Goal: Register for event/course

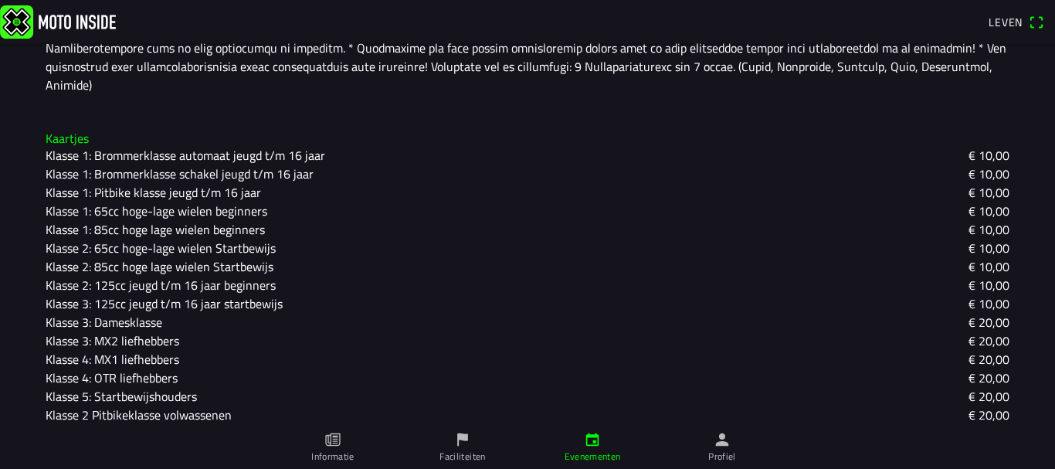
scroll to position [540, 0]
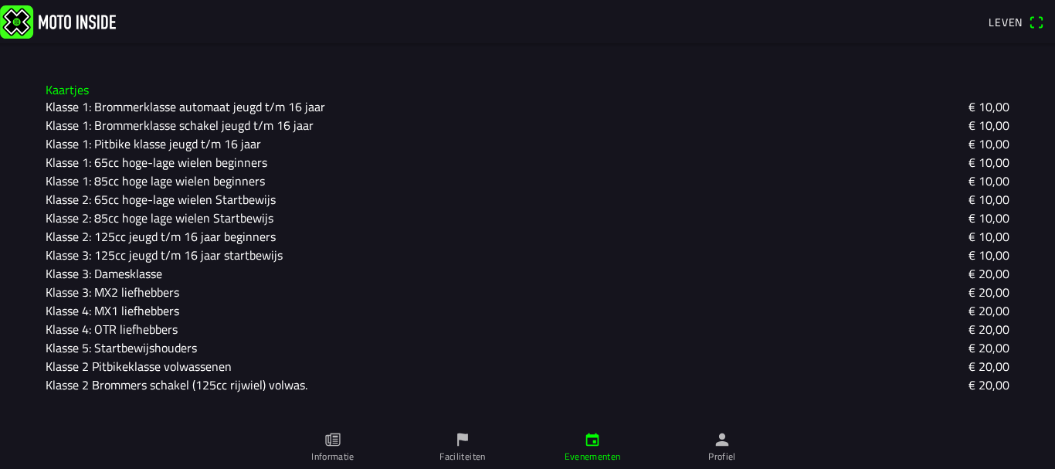
click at [99, 208] on font "Klasse 2: 85cc hoge lage wielen Startbewijs" at bounding box center [160, 217] width 228 height 19
click at [100, 161] on ion-backdrop at bounding box center [527, 234] width 1055 height 469
click at [112, 171] on font "Klasse 1: 85cc hoge lage wielen beginners" at bounding box center [155, 180] width 219 height 19
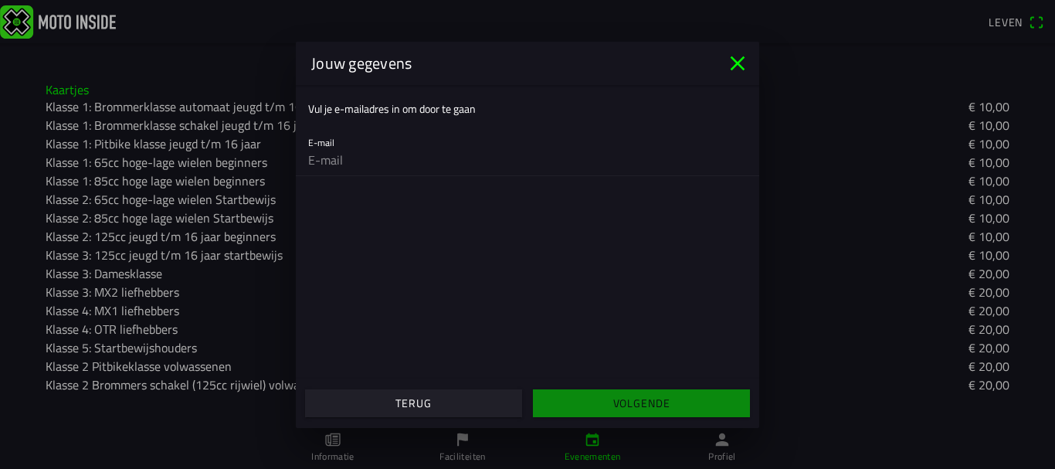
click at [740, 64] on icon "close" at bounding box center [737, 63] width 25 height 25
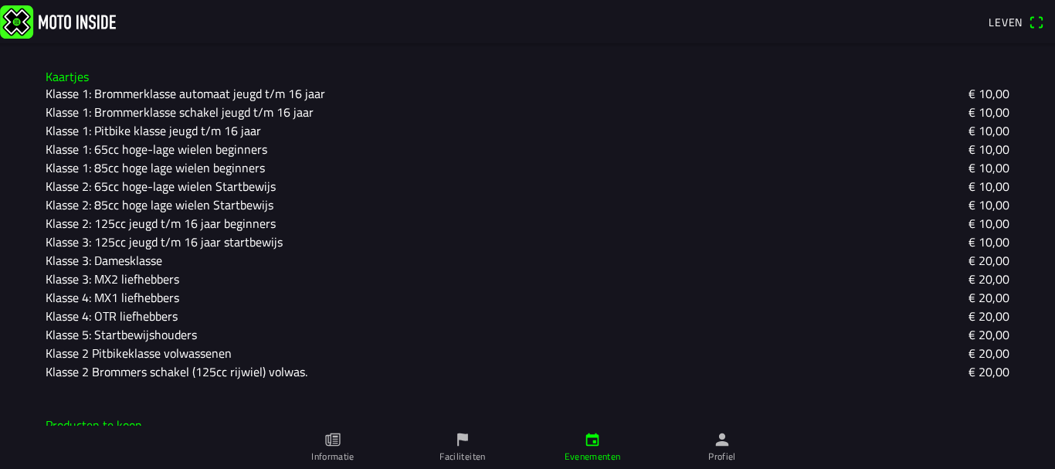
scroll to position [591, 0]
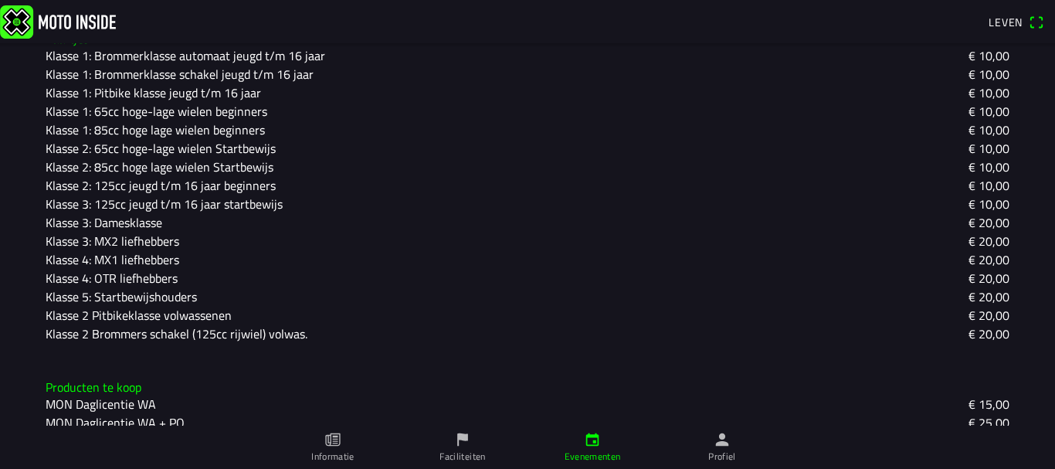
click at [464, 436] on icon "vlag" at bounding box center [462, 439] width 11 height 13
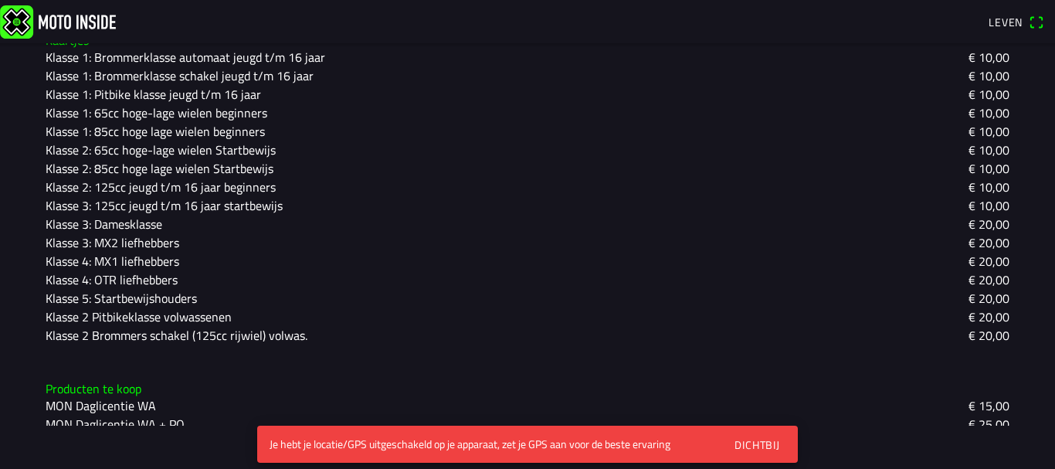
scroll to position [591, 0]
click at [1003, 22] on font "Leven" at bounding box center [1005, 22] width 34 height 16
